Goal: Book appointment/travel/reservation

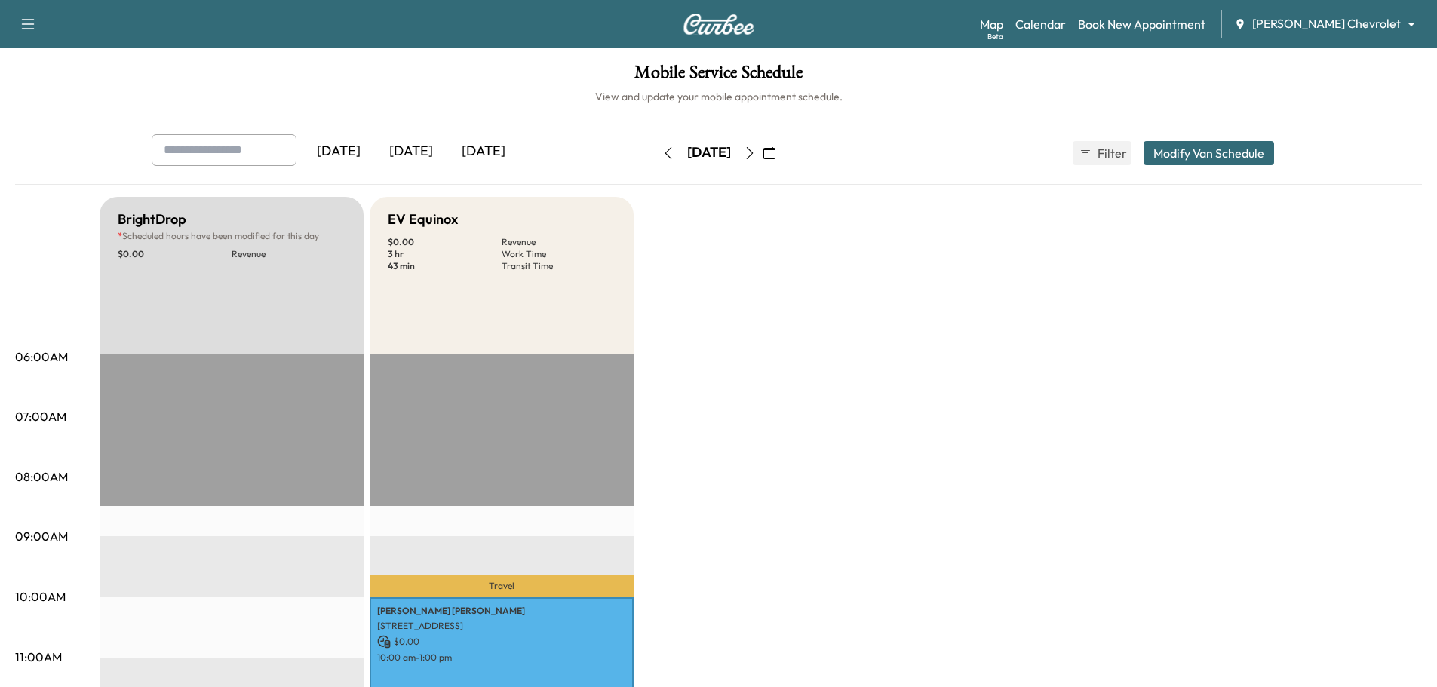
click at [775, 150] on icon "button" at bounding box center [769, 153] width 12 height 12
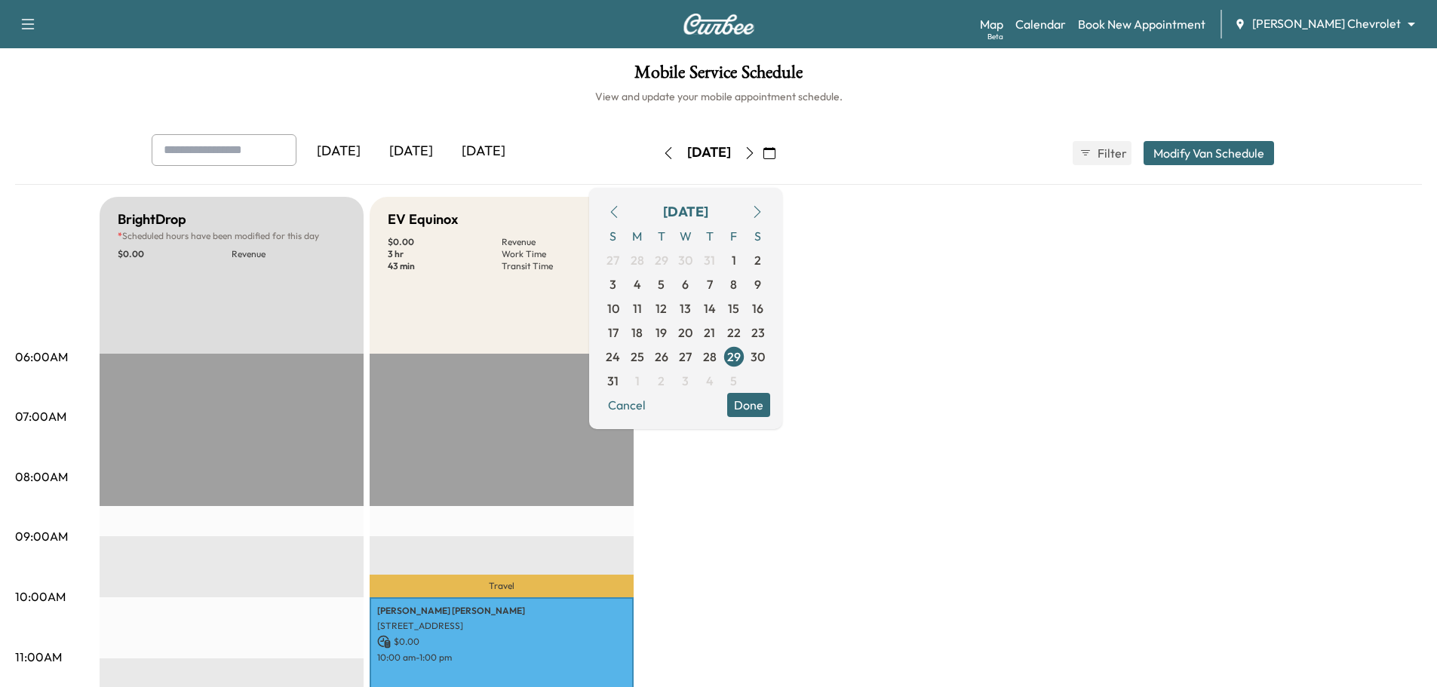
click at [763, 210] on icon "button" at bounding box center [757, 212] width 12 height 12
click at [649, 258] on span "1" at bounding box center [637, 260] width 24 height 24
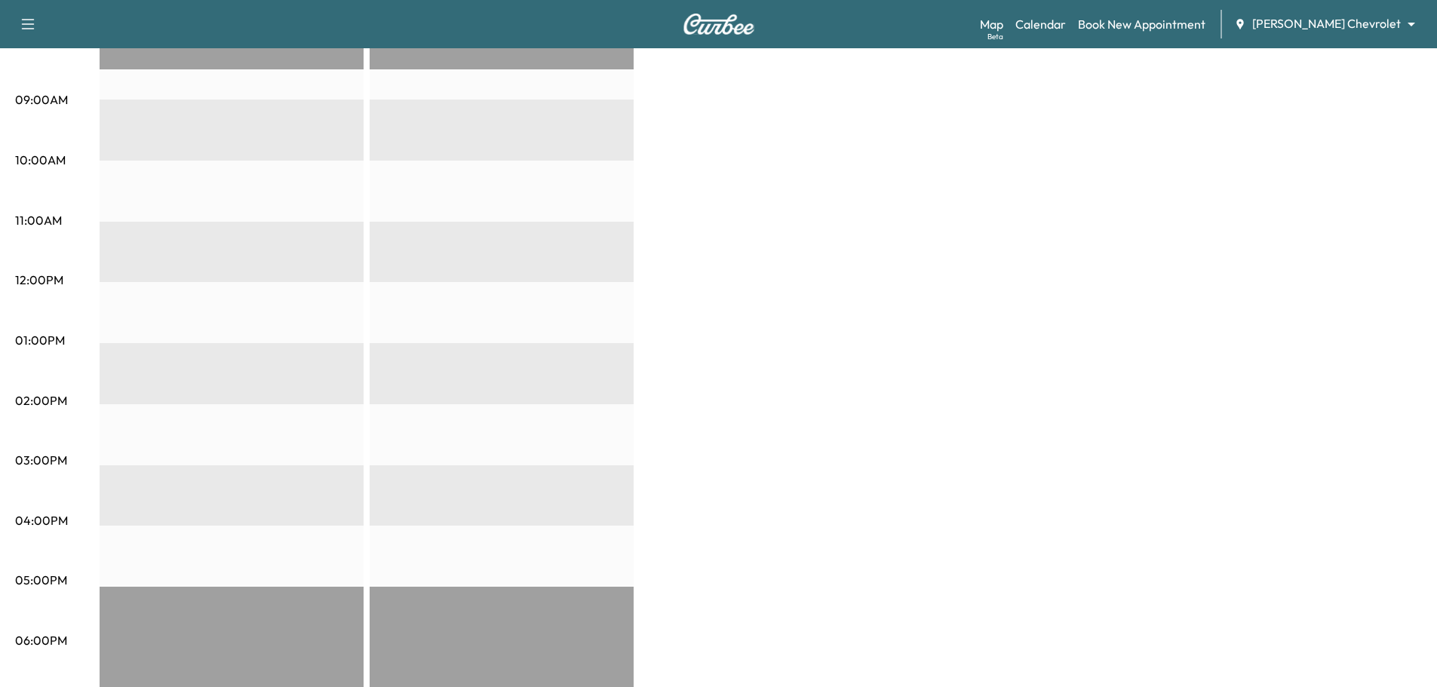
scroll to position [75, 0]
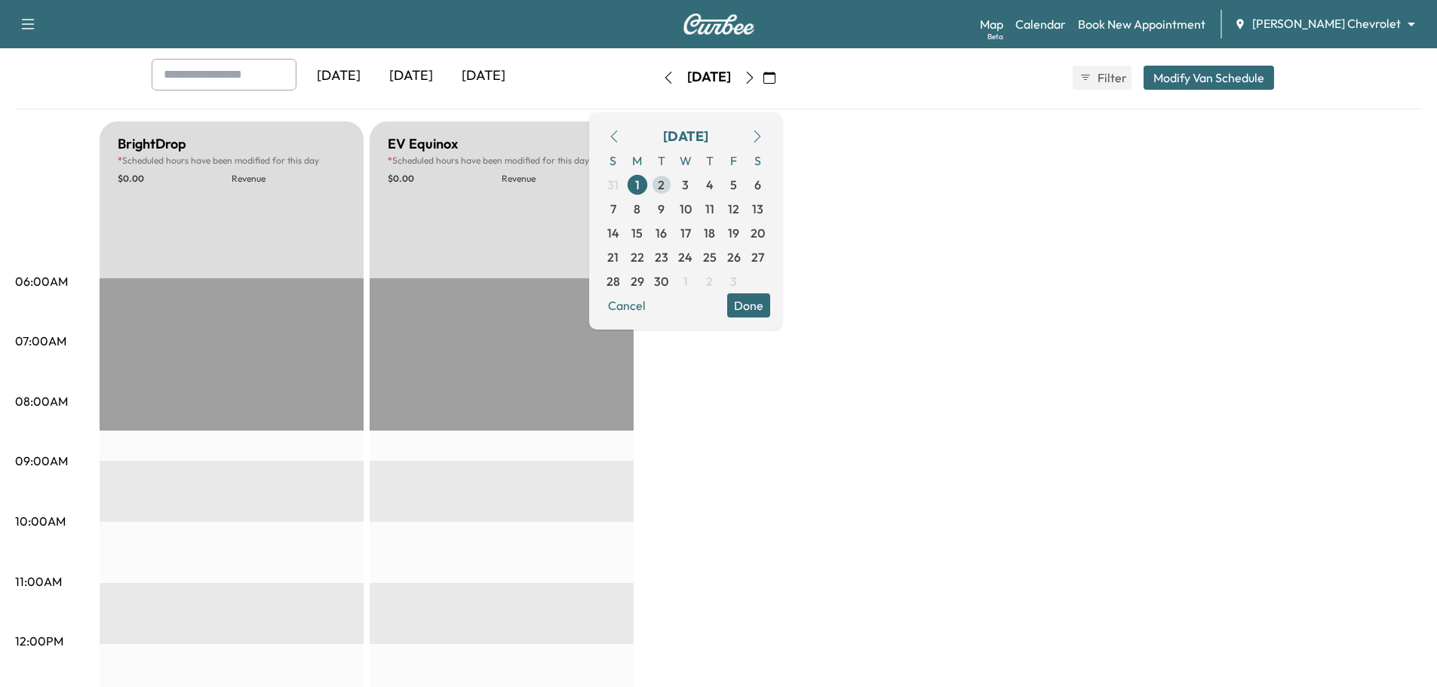
click at [674, 182] on span "2" at bounding box center [661, 185] width 24 height 24
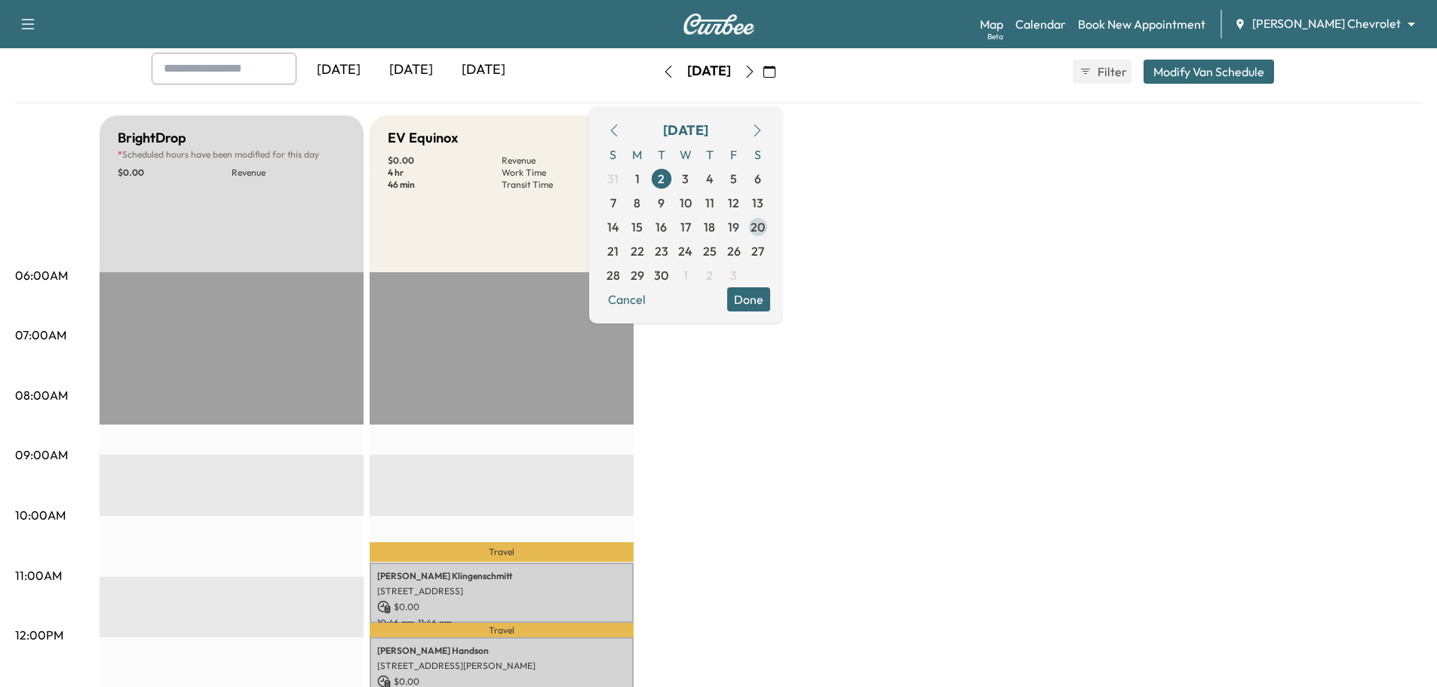
scroll to position [75, 0]
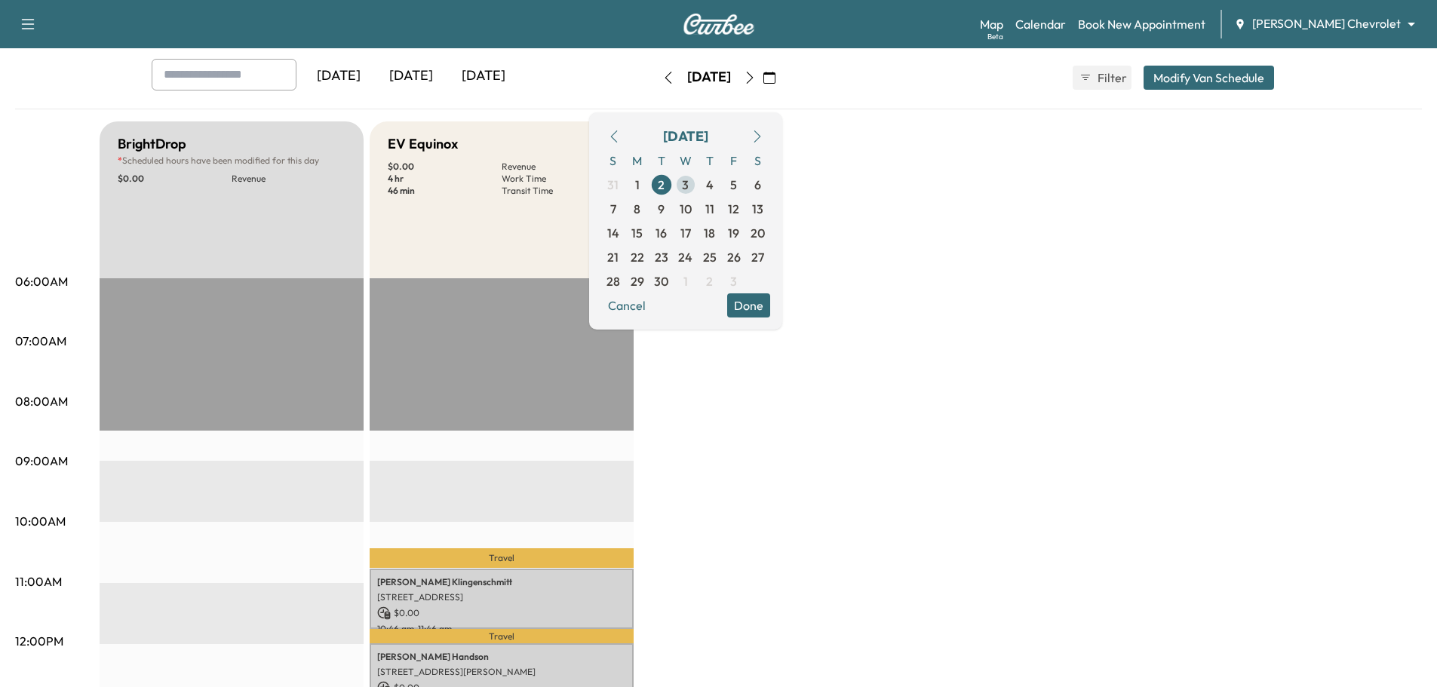
click at [689, 181] on span "3" at bounding box center [685, 185] width 7 height 18
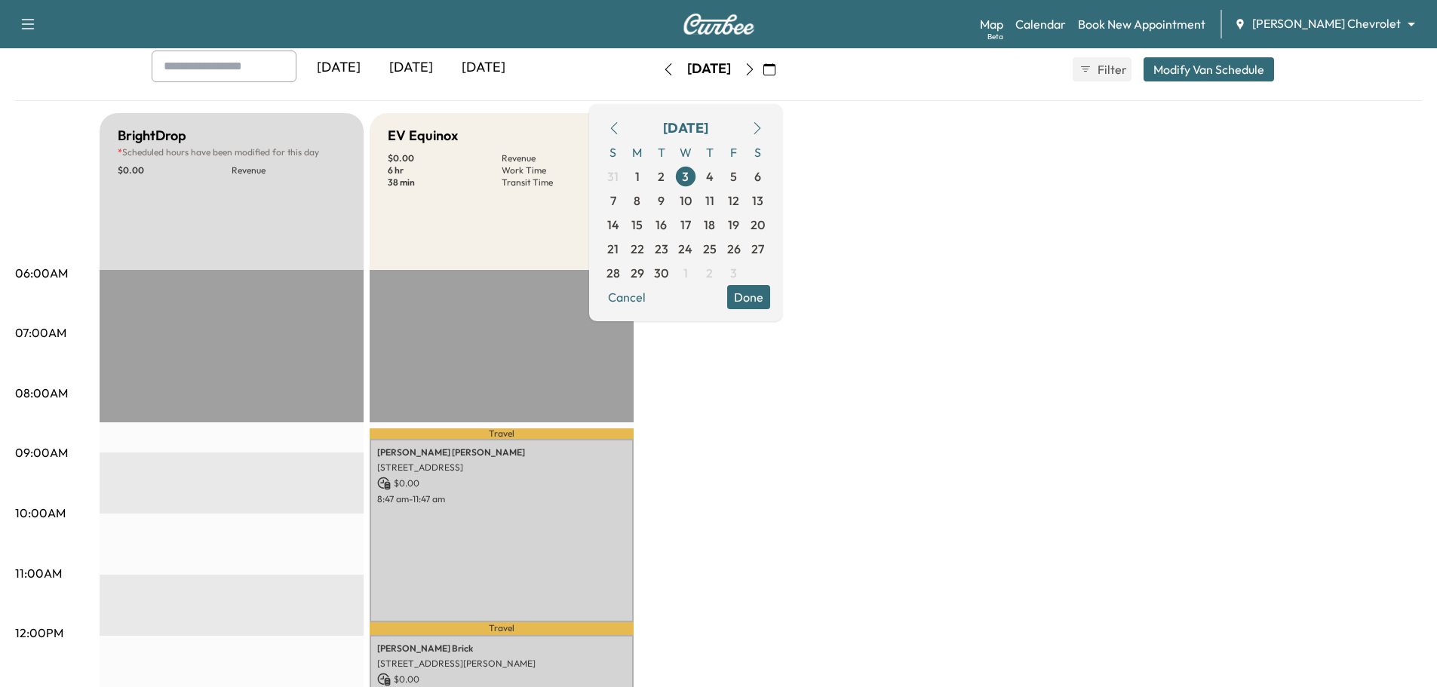
scroll to position [75, 0]
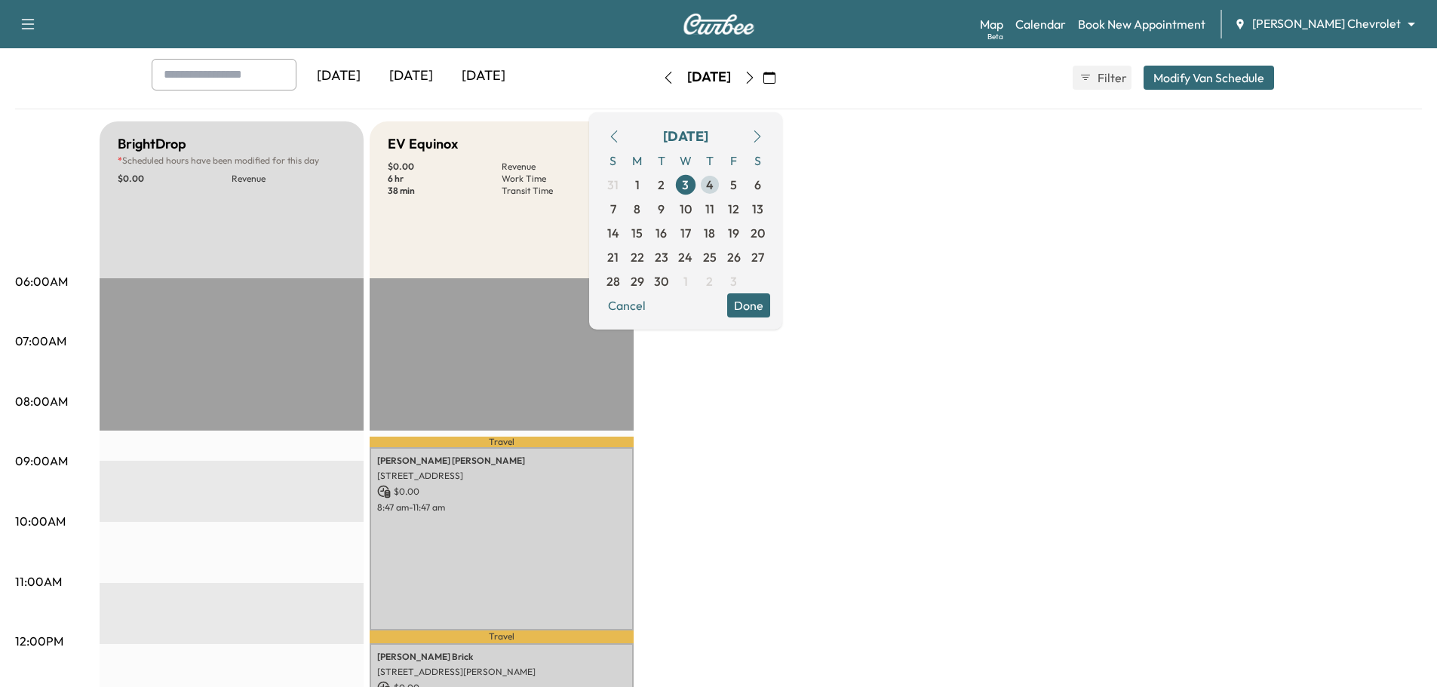
click at [714, 187] on span "4" at bounding box center [710, 185] width 8 height 18
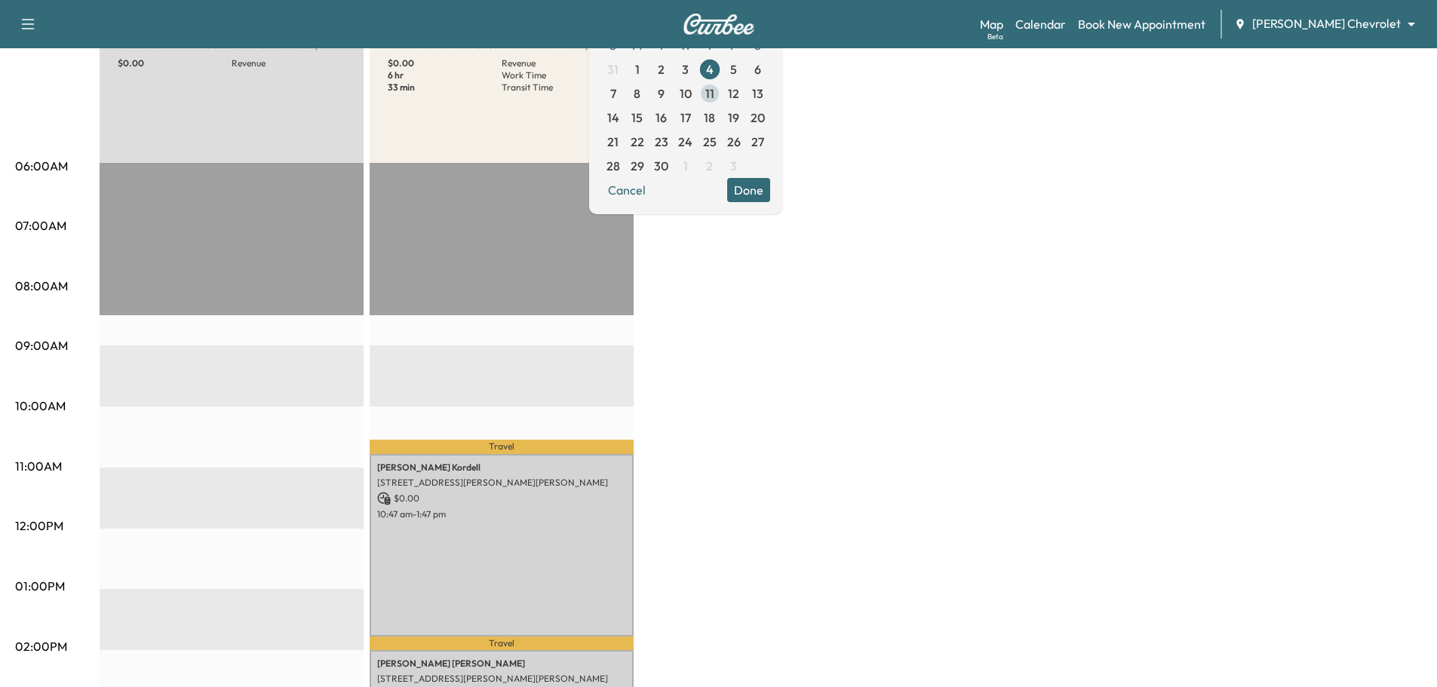
scroll to position [151, 0]
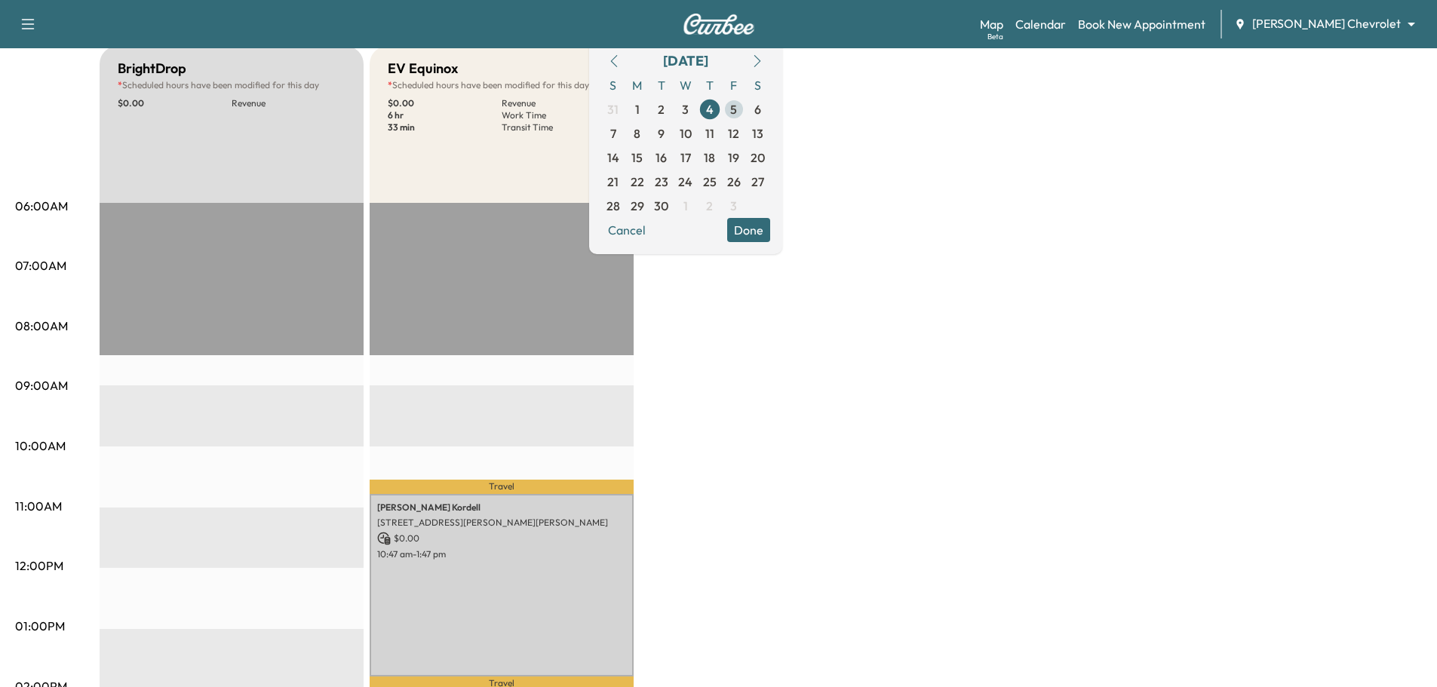
click at [737, 103] on span "5" at bounding box center [733, 109] width 7 height 18
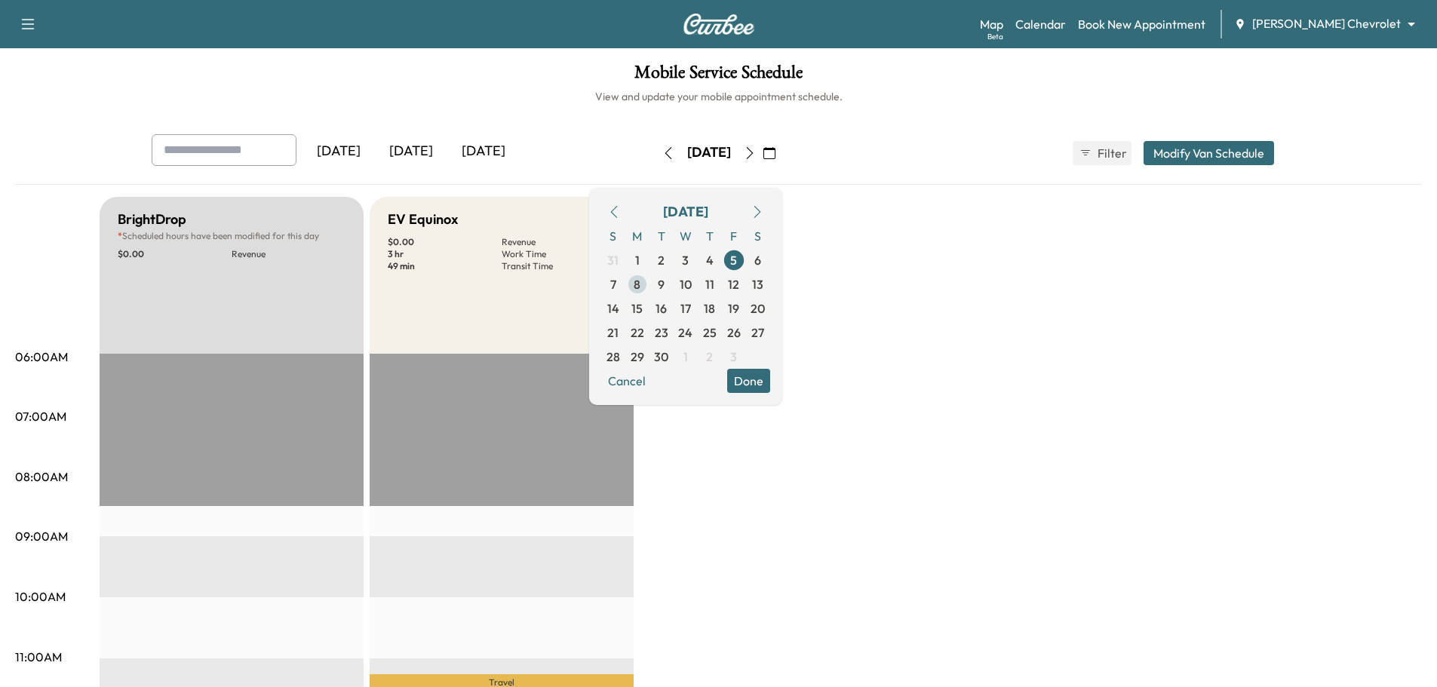
click at [640, 283] on span "8" at bounding box center [637, 284] width 7 height 18
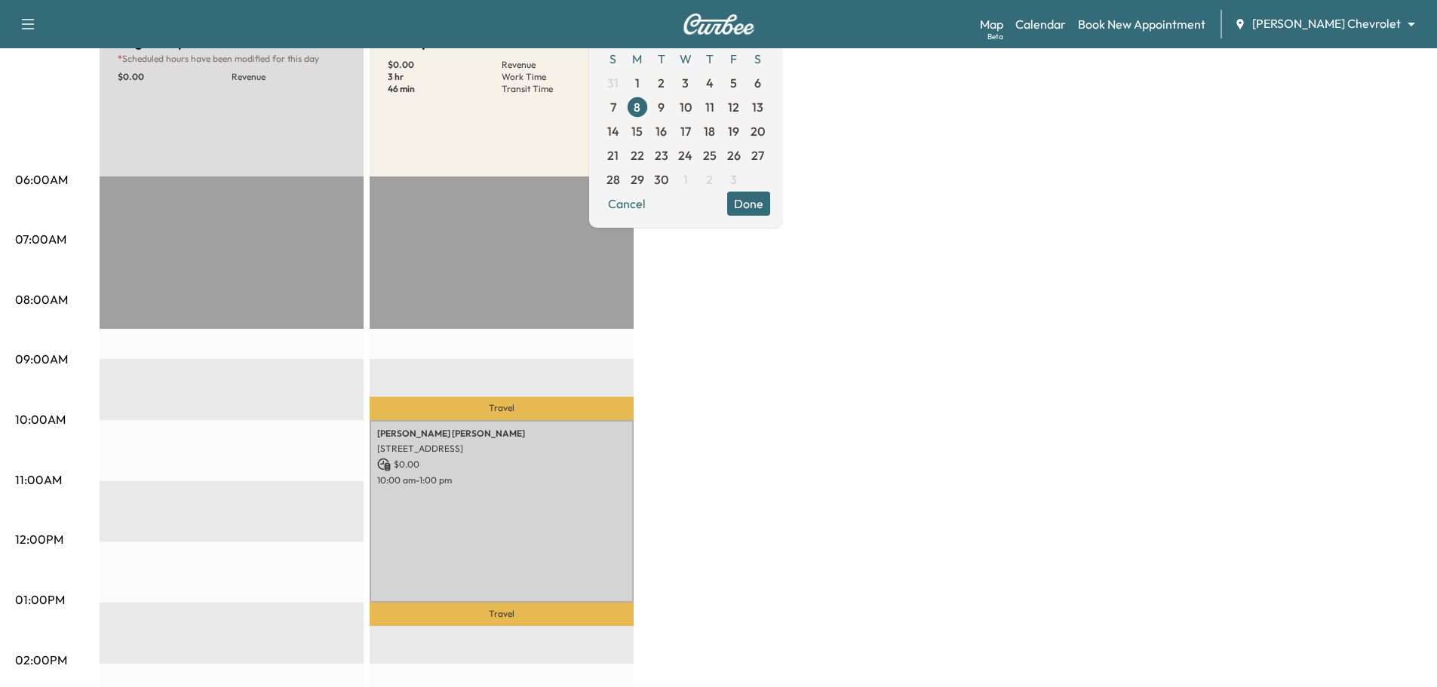
scroll to position [151, 0]
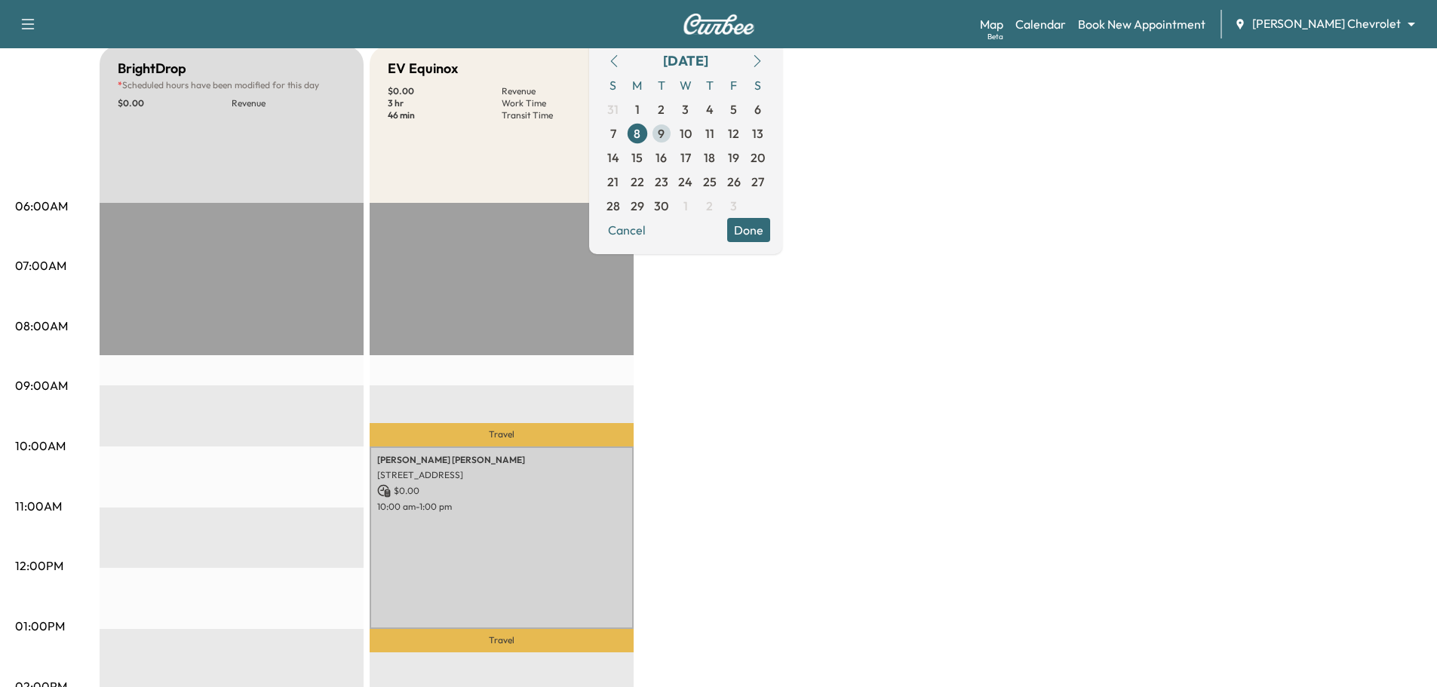
click at [665, 136] on span "9" at bounding box center [661, 133] width 7 height 18
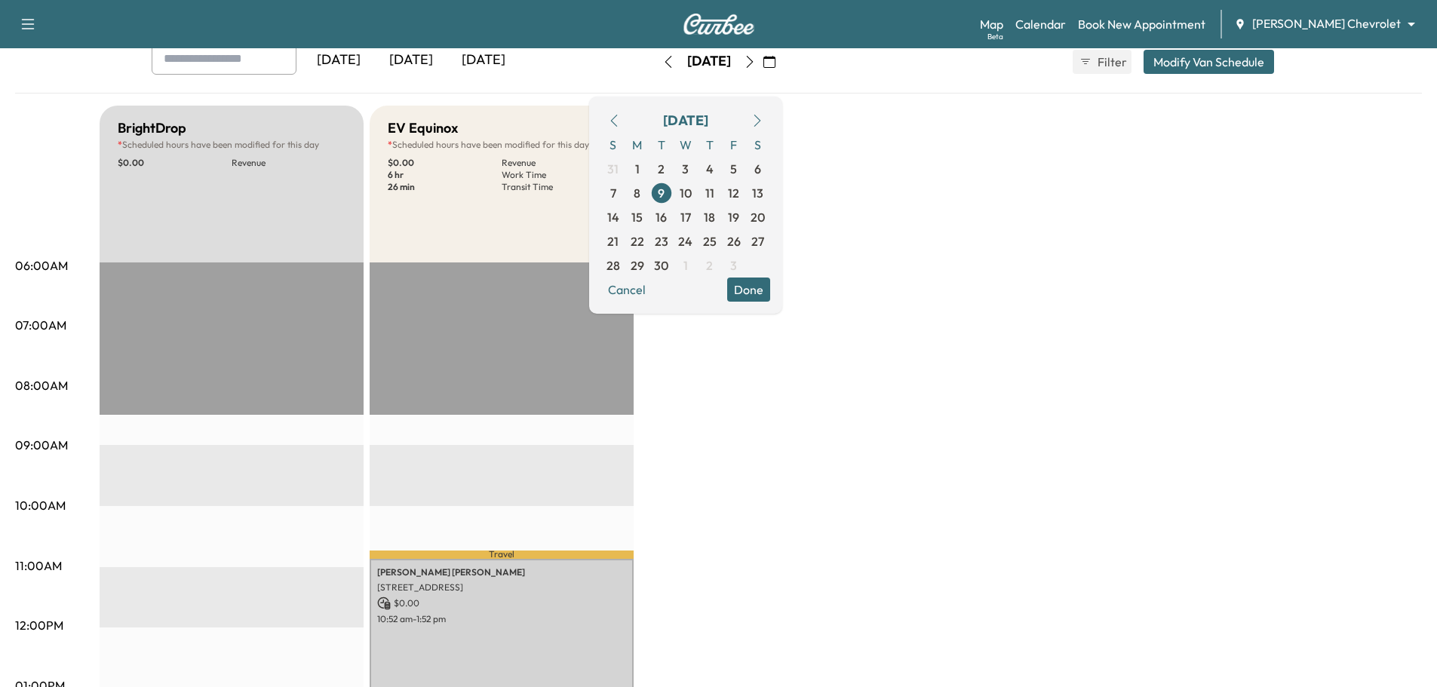
scroll to position [75, 0]
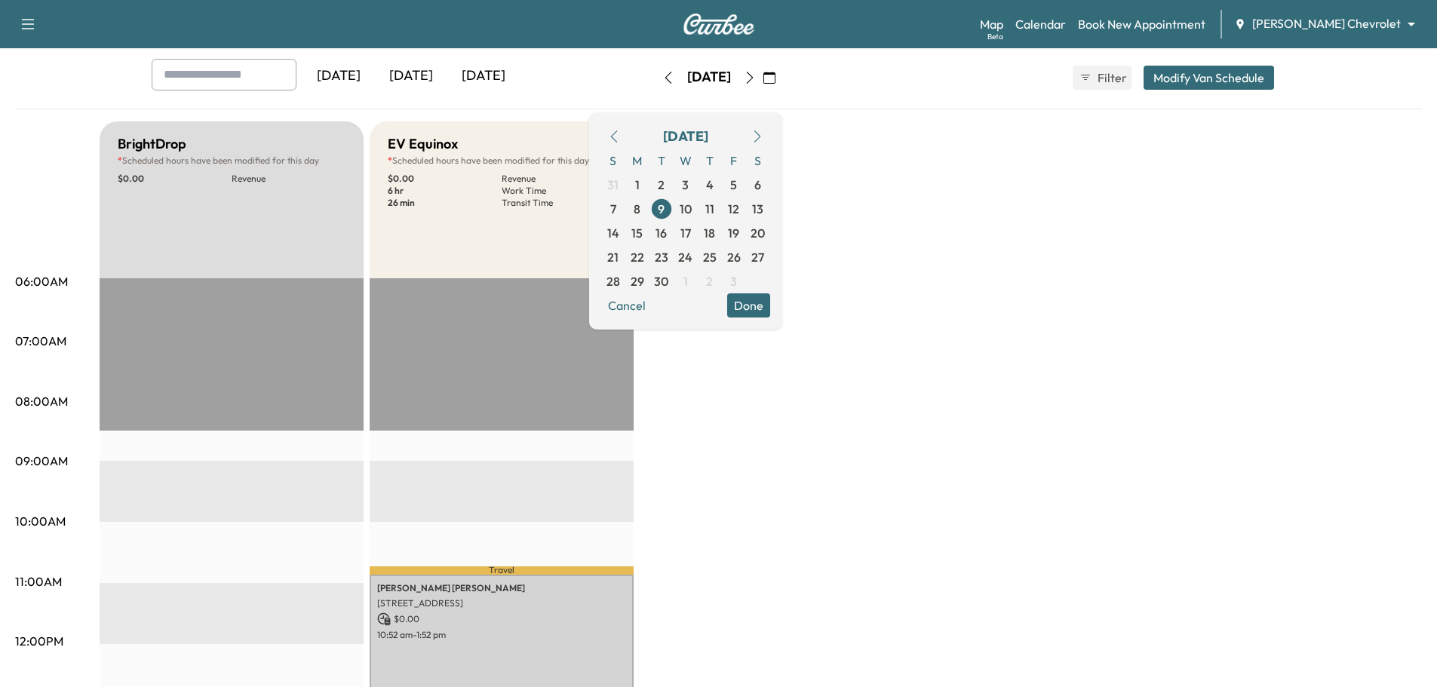
click at [692, 209] on span "10" at bounding box center [686, 209] width 12 height 18
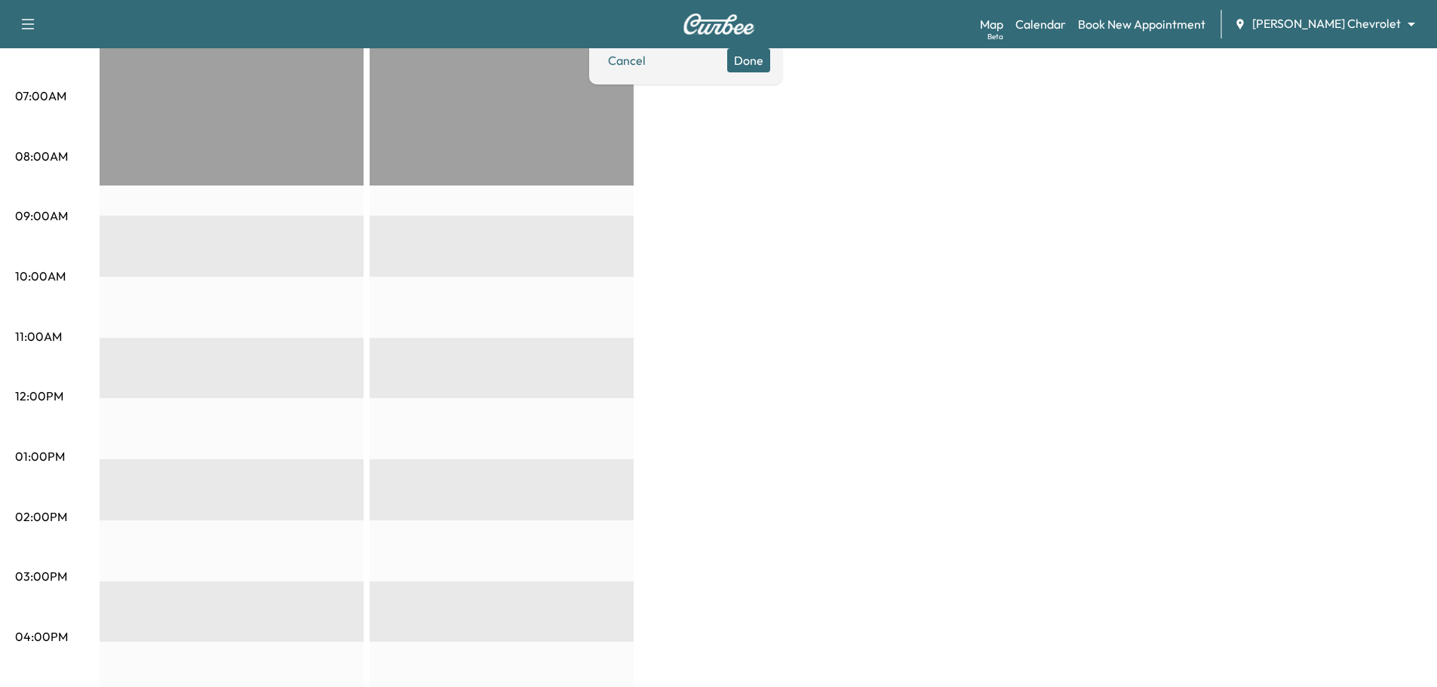
scroll to position [75, 0]
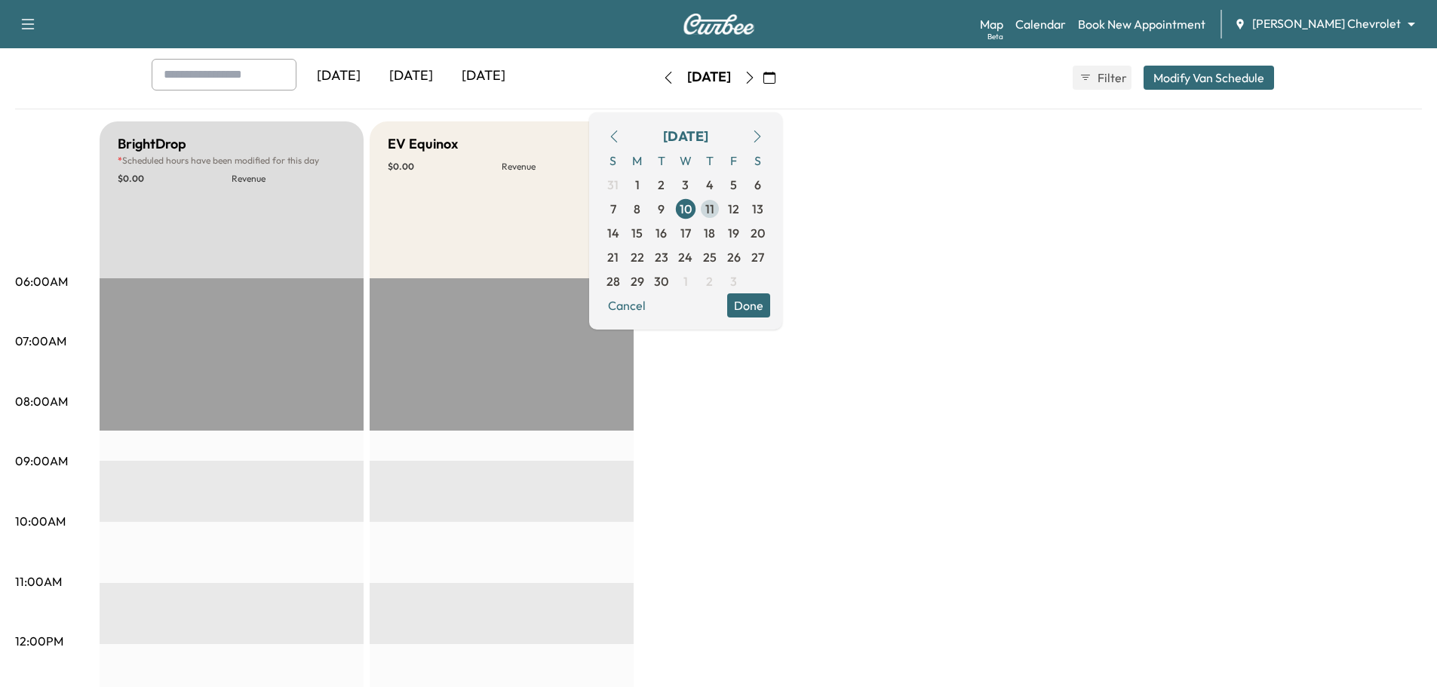
click at [714, 207] on span "11" at bounding box center [709, 209] width 9 height 18
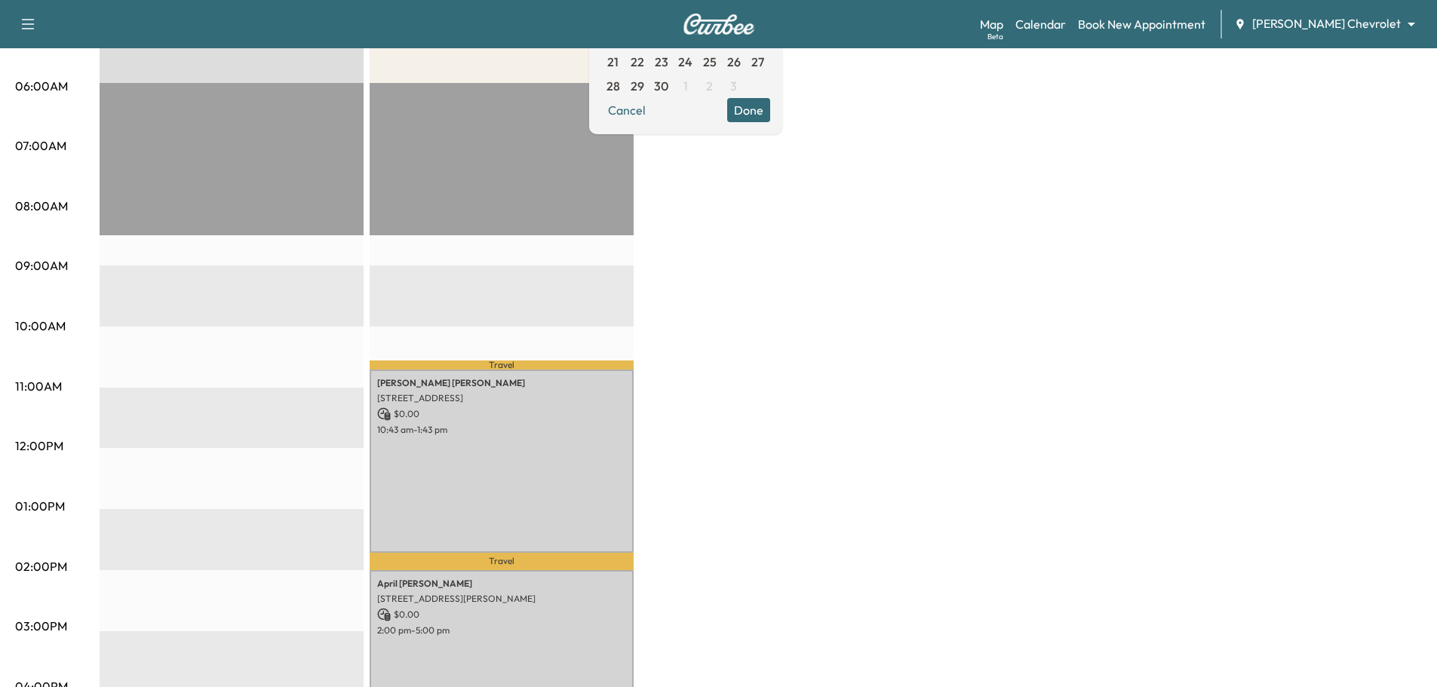
scroll to position [75, 0]
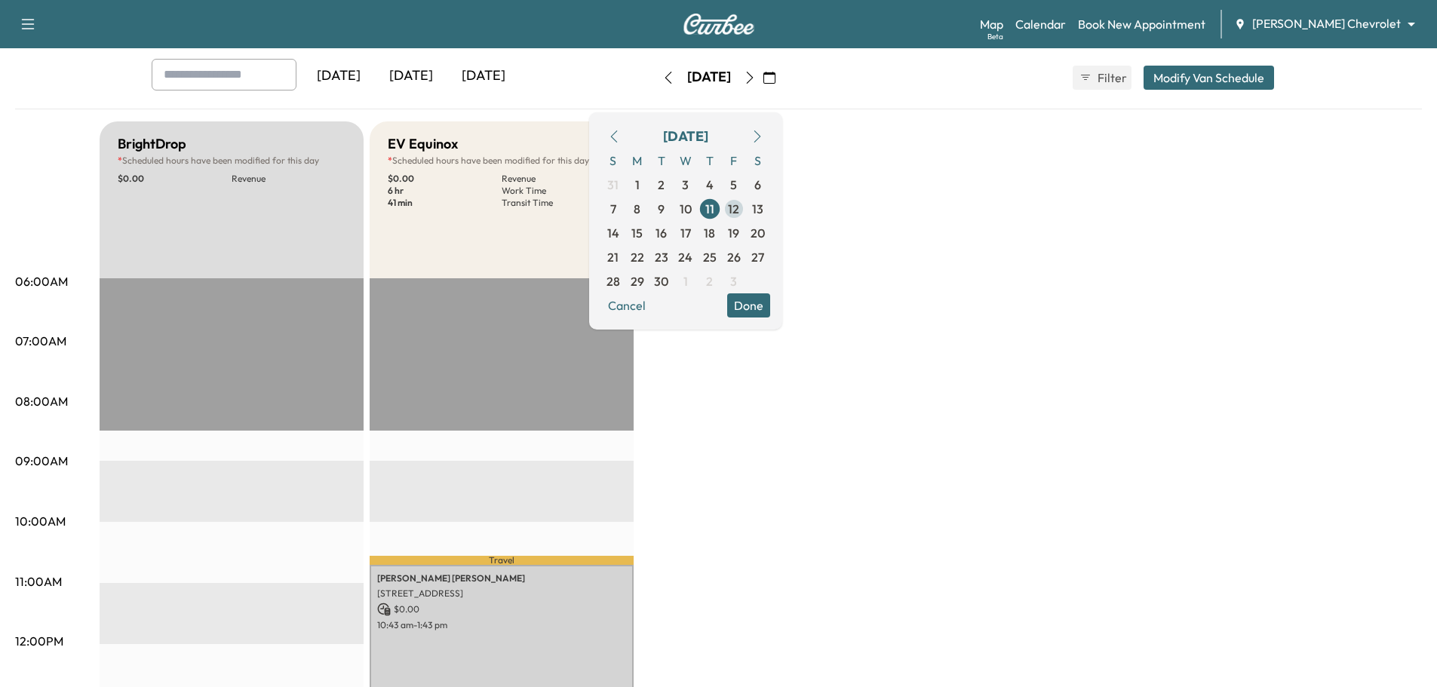
click at [739, 206] on span "12" at bounding box center [733, 209] width 11 height 18
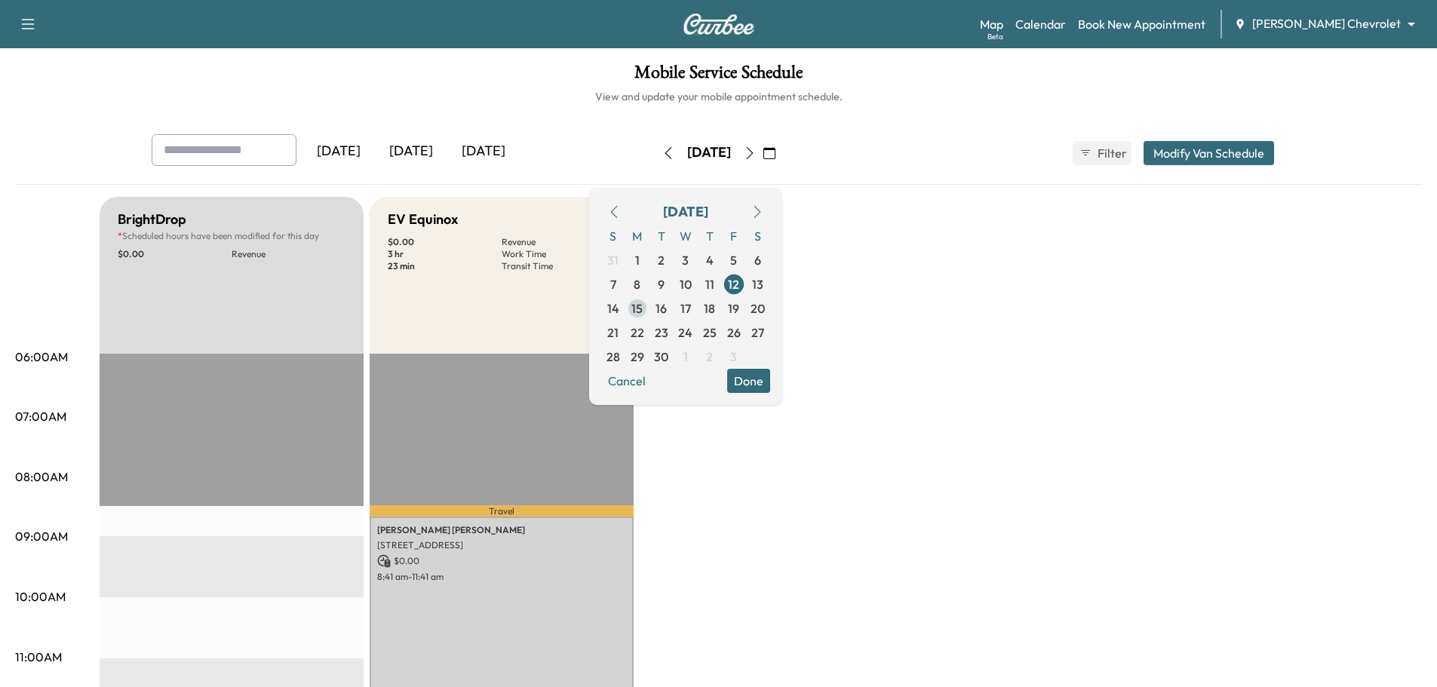
click at [649, 307] on span "15" at bounding box center [637, 308] width 24 height 24
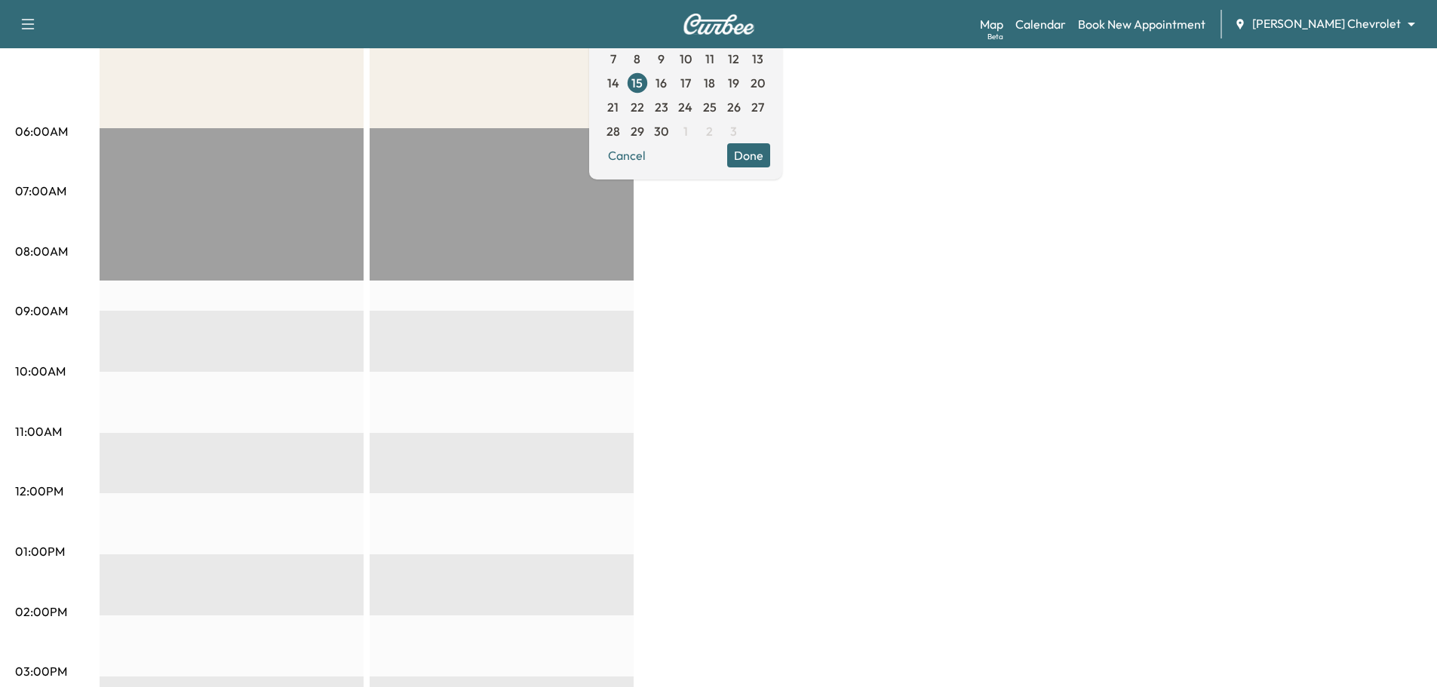
scroll to position [226, 0]
click at [667, 82] on span "16" at bounding box center [660, 82] width 11 height 18
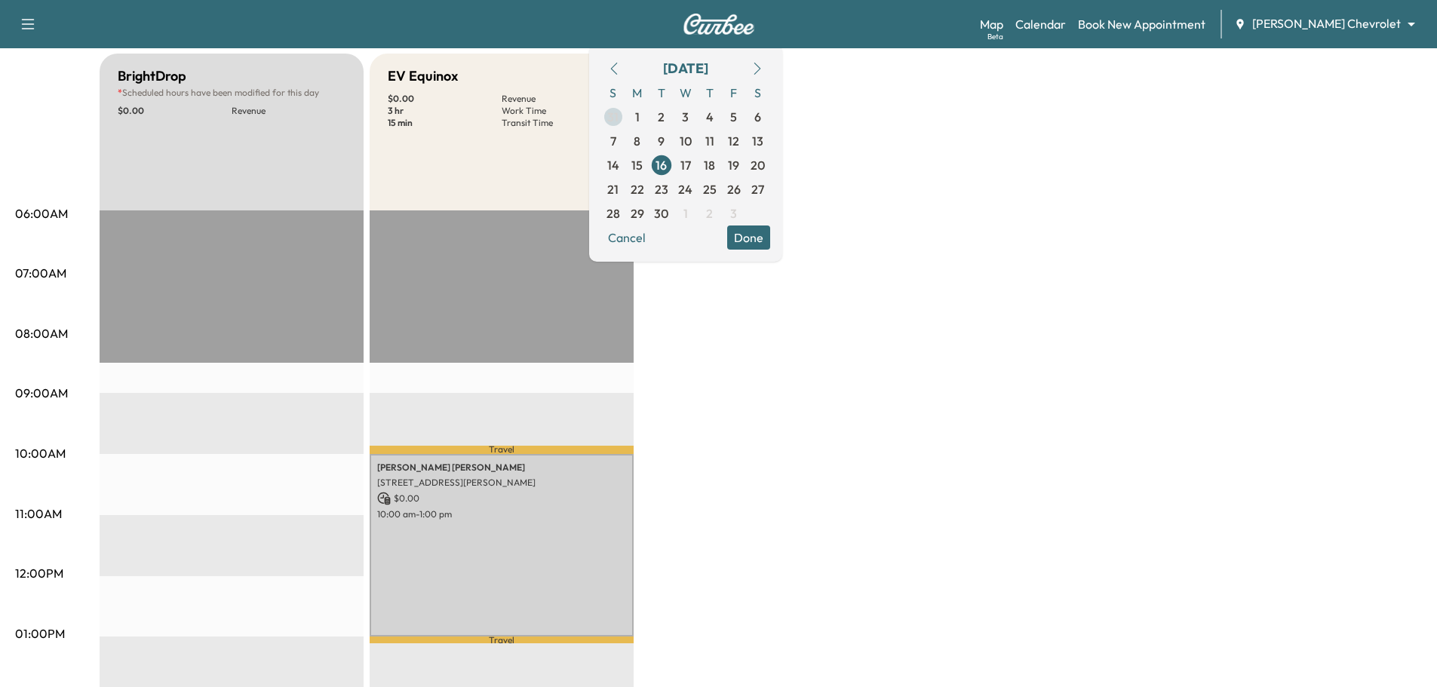
scroll to position [75, 0]
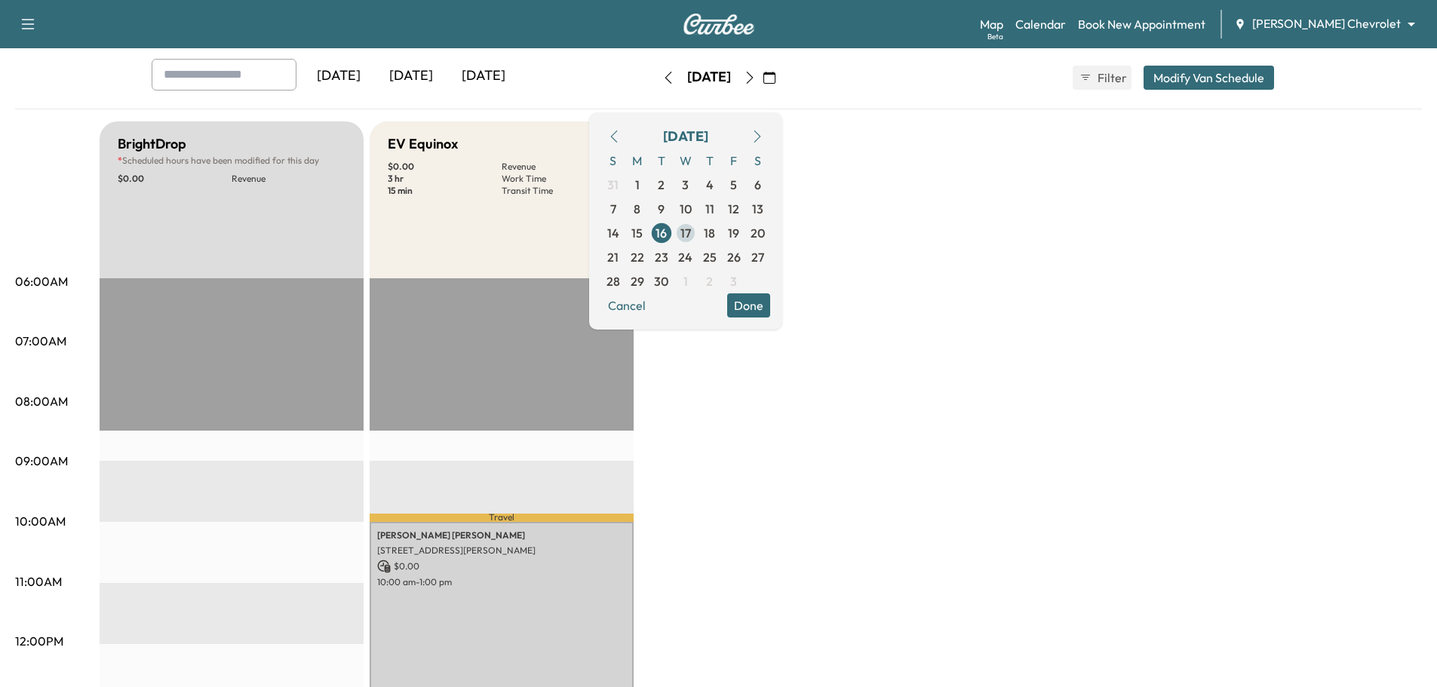
click at [691, 229] on span "17" at bounding box center [685, 233] width 11 height 18
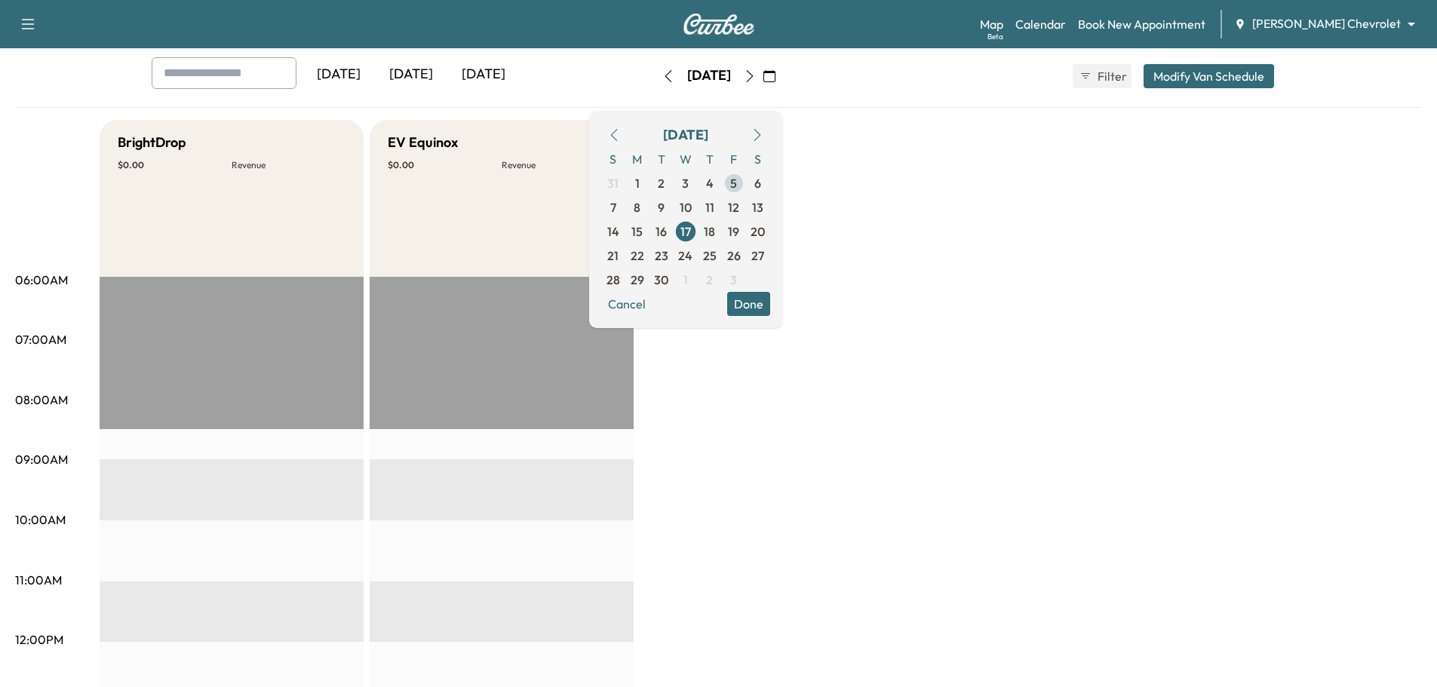
scroll to position [75, 0]
click at [715, 236] on span "18" at bounding box center [709, 233] width 11 height 18
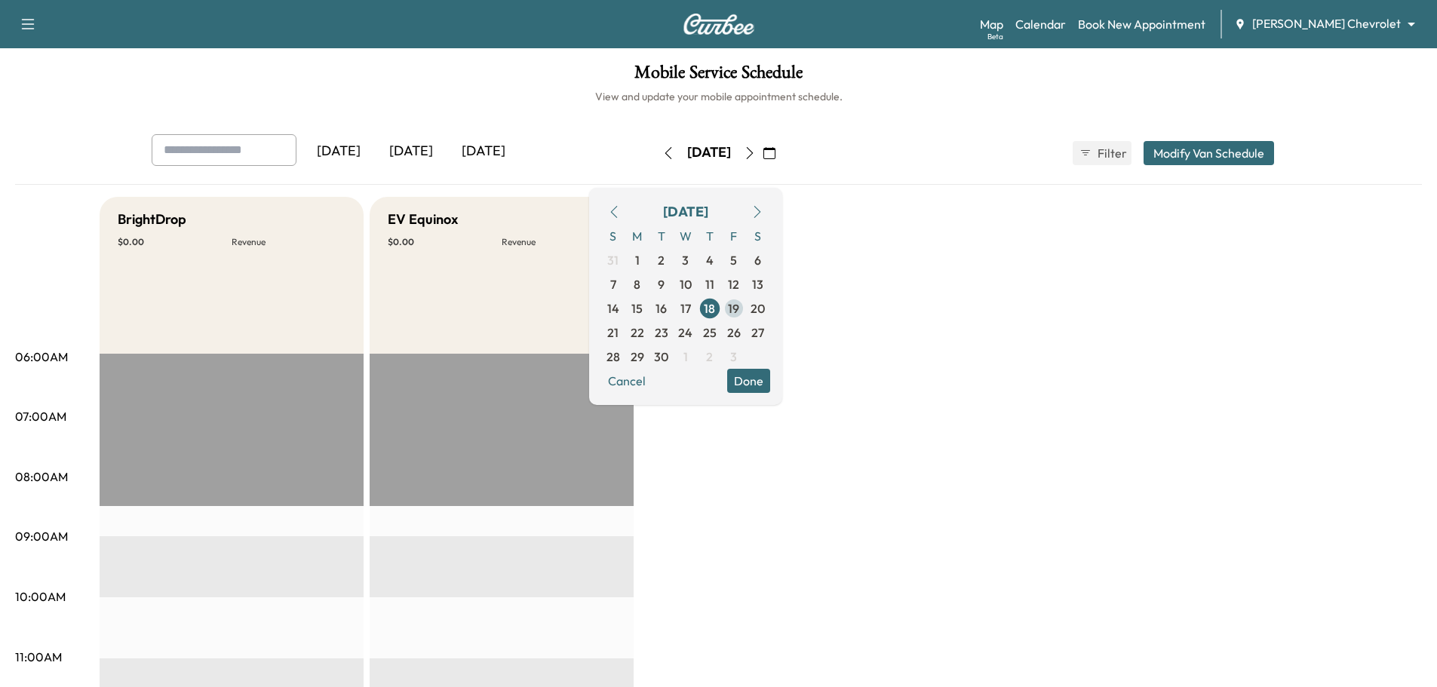
click at [739, 305] on span "19" at bounding box center [733, 308] width 11 height 18
click at [770, 377] on button "Done" at bounding box center [748, 381] width 43 height 24
